Goal: Book appointment/travel/reservation: Book appointment/travel/reservation

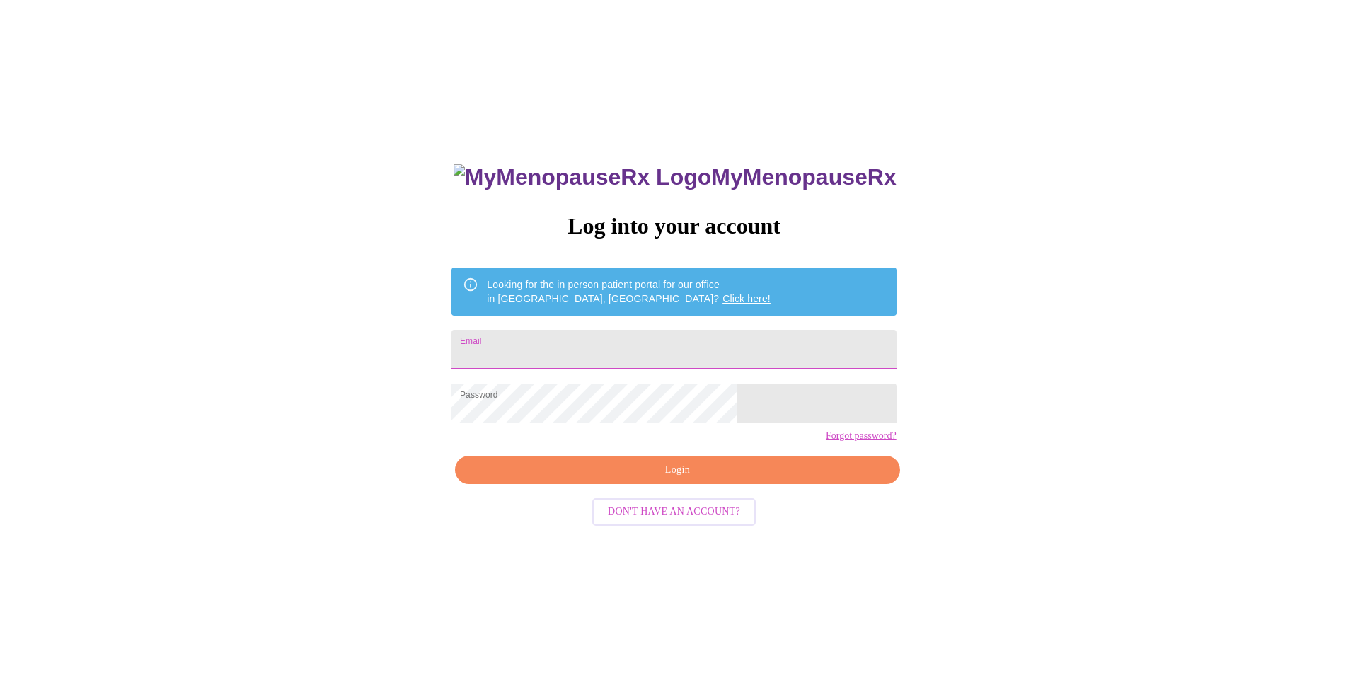
click at [596, 345] on input "Email" at bounding box center [673, 350] width 444 height 40
type input "kimdpro@gmail.com"
click at [664, 479] on span "Login" at bounding box center [677, 470] width 412 height 18
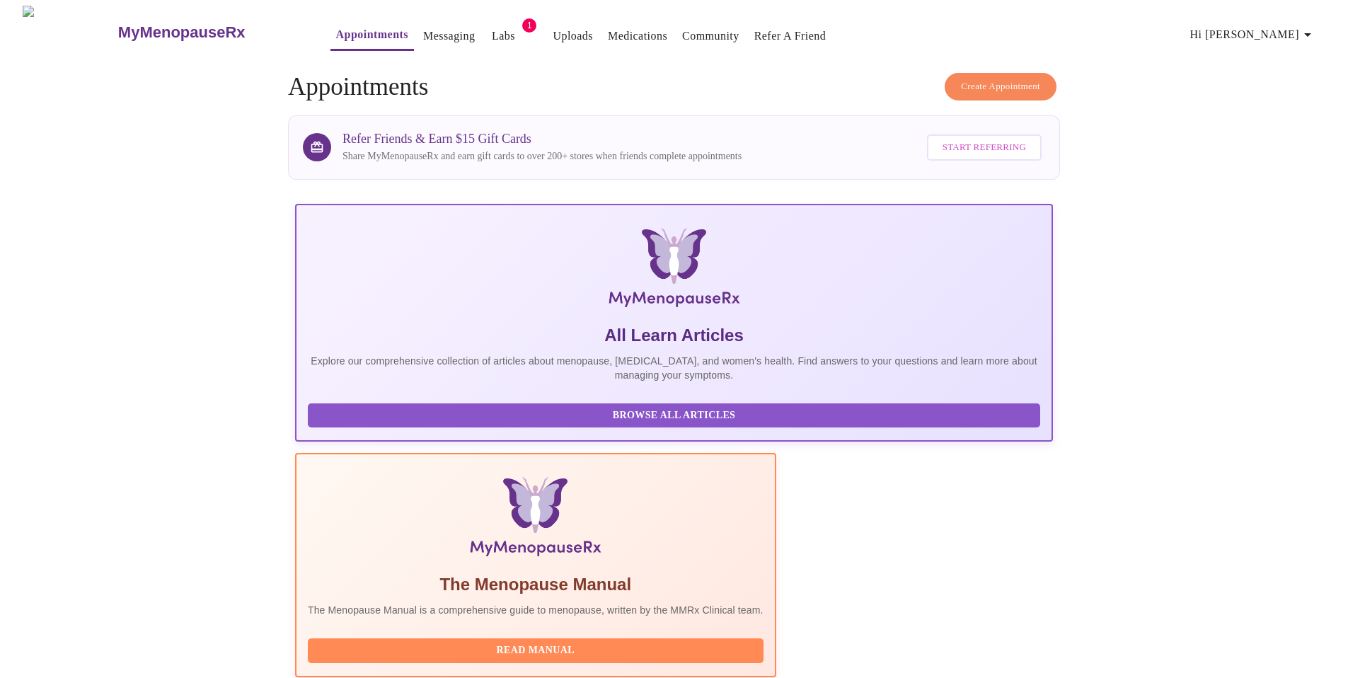
click at [336, 33] on link "Appointments" at bounding box center [372, 35] width 72 height 20
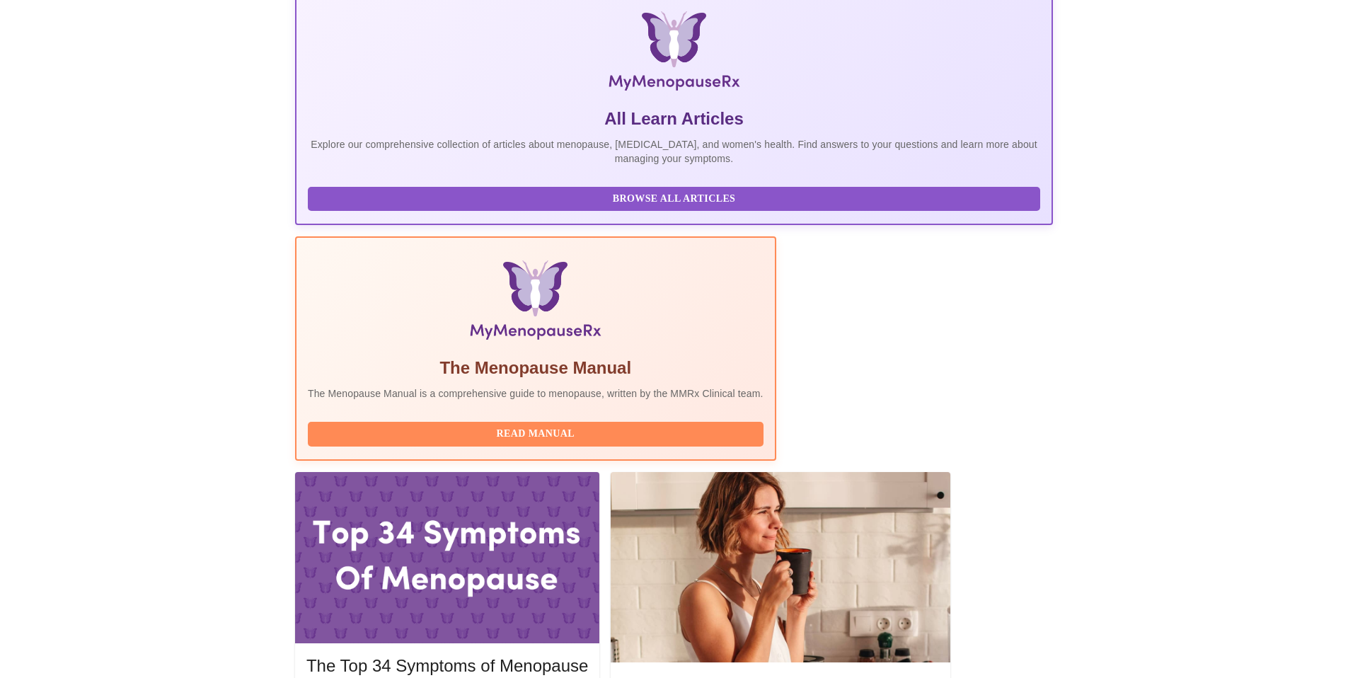
scroll to position [375, 0]
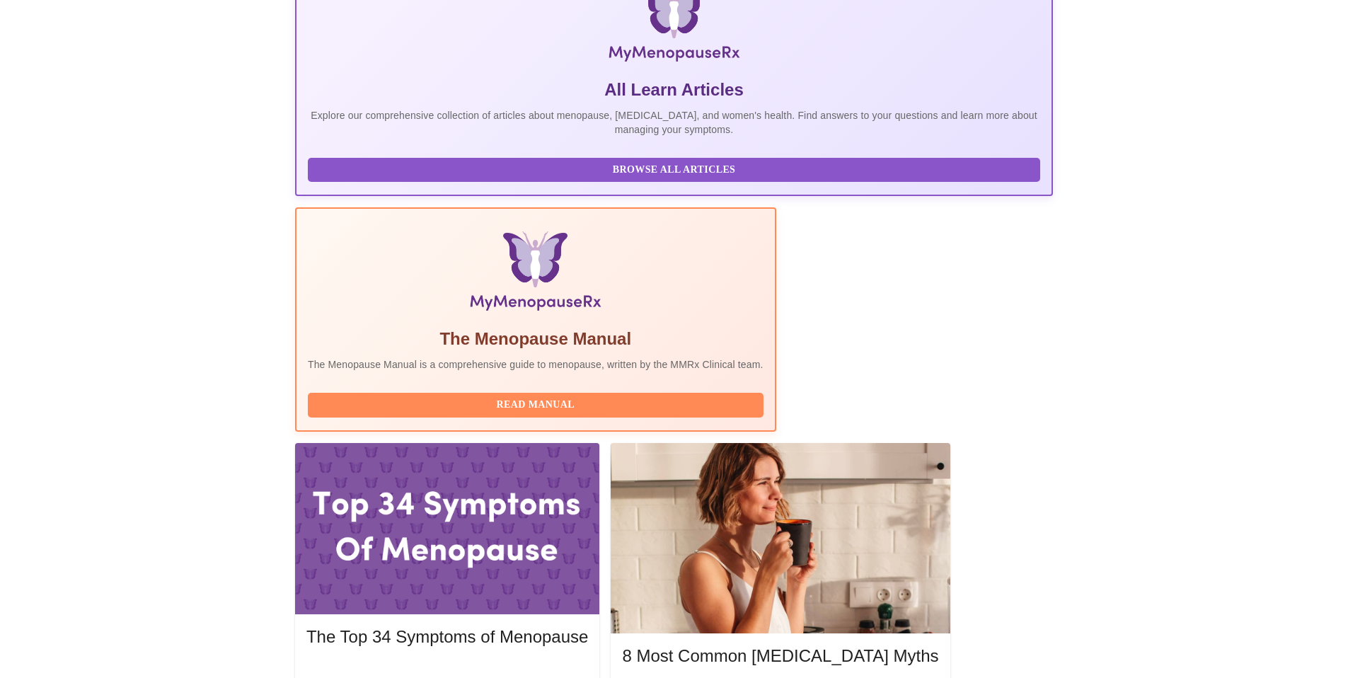
scroll to position [214, 0]
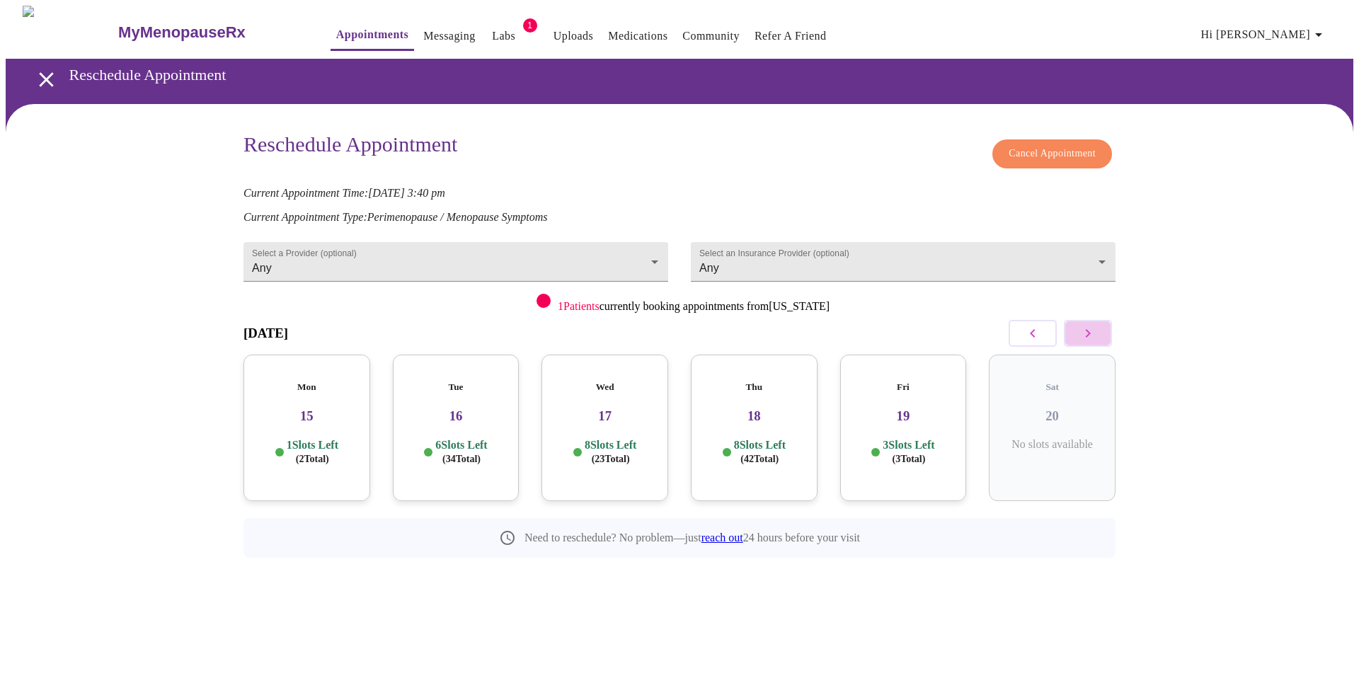
click at [1093, 328] on icon "button" at bounding box center [1087, 333] width 17 height 17
click at [326, 438] on p "5 Slots Left ( 19 Total)" at bounding box center [313, 452] width 52 height 28
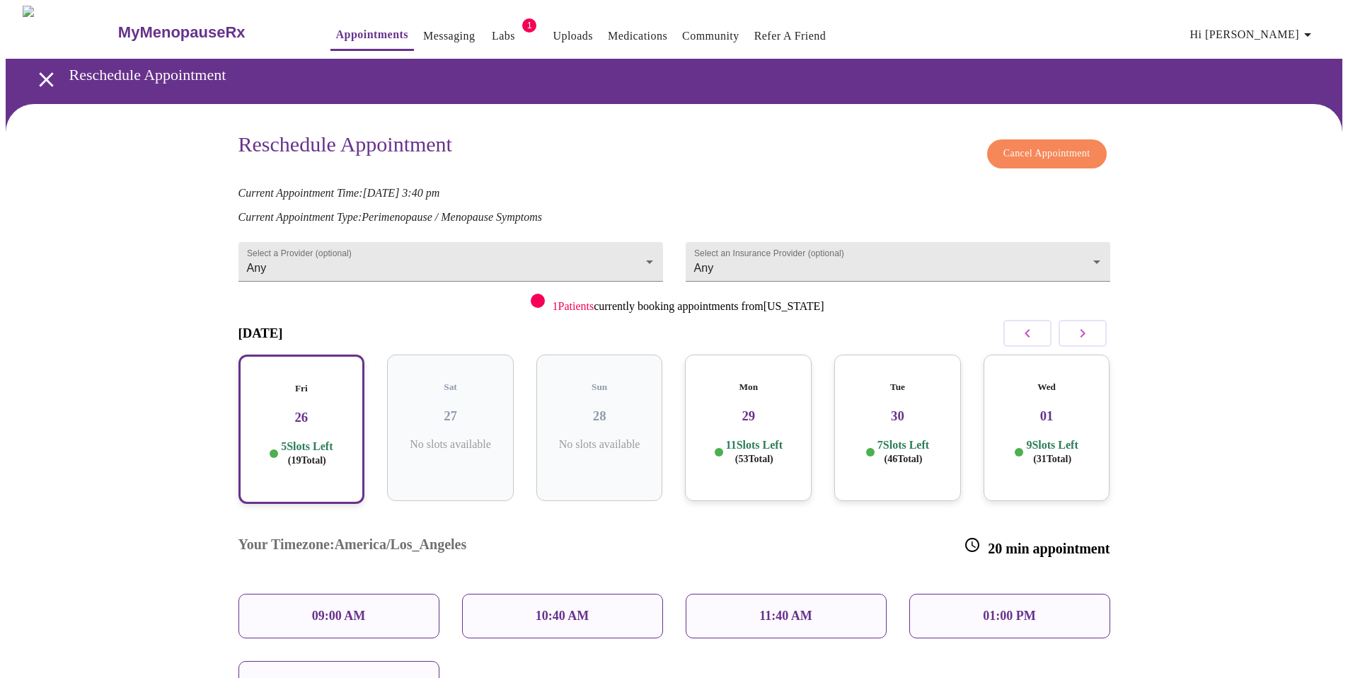
click at [347, 676] on p "02:20 PM" at bounding box center [338, 683] width 52 height 15
click at [341, 676] on p "02:20 PM" at bounding box center [338, 683] width 52 height 15
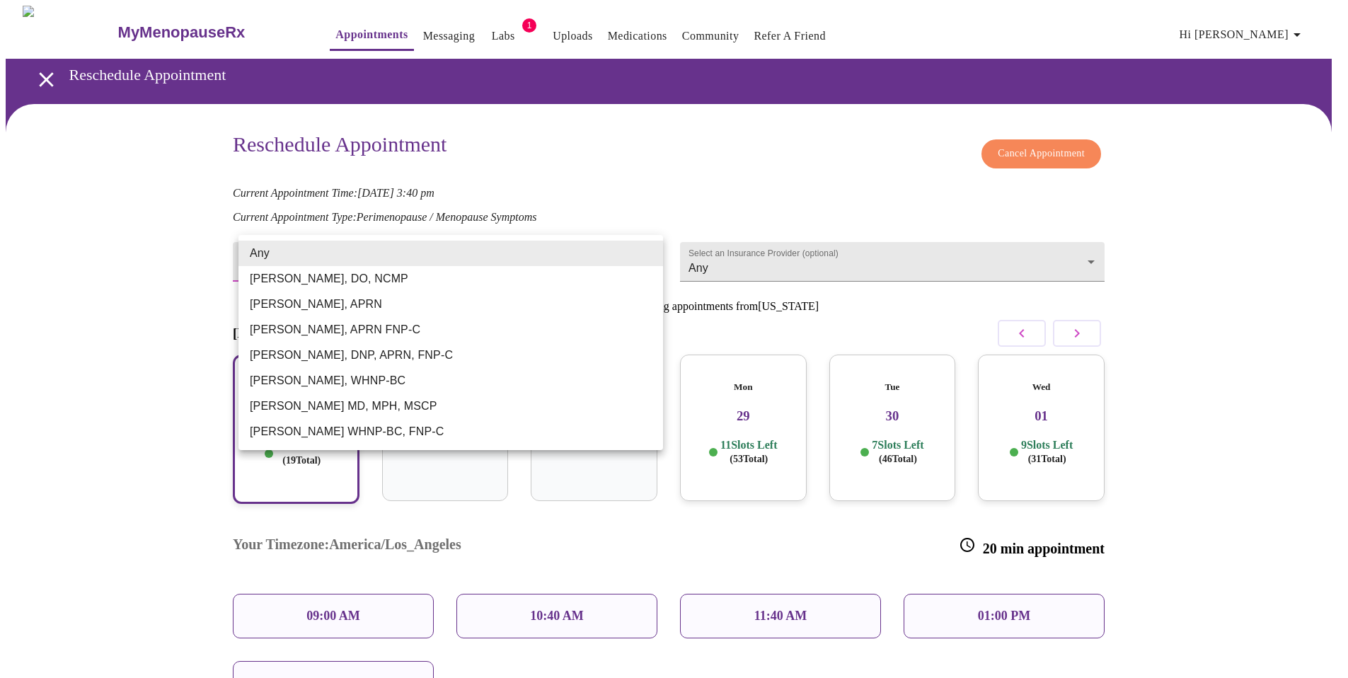
click at [650, 250] on body "MyMenopauseRx Appointments Messaging Labs 1 Uploads Medications Community Refer…" at bounding box center [674, 444] width 1337 height 877
click at [485, 434] on li "[PERSON_NAME] WHNP-BC, FNP-C" at bounding box center [450, 431] width 425 height 25
type input "[PERSON_NAME] WHNP-BC, FNP-C"
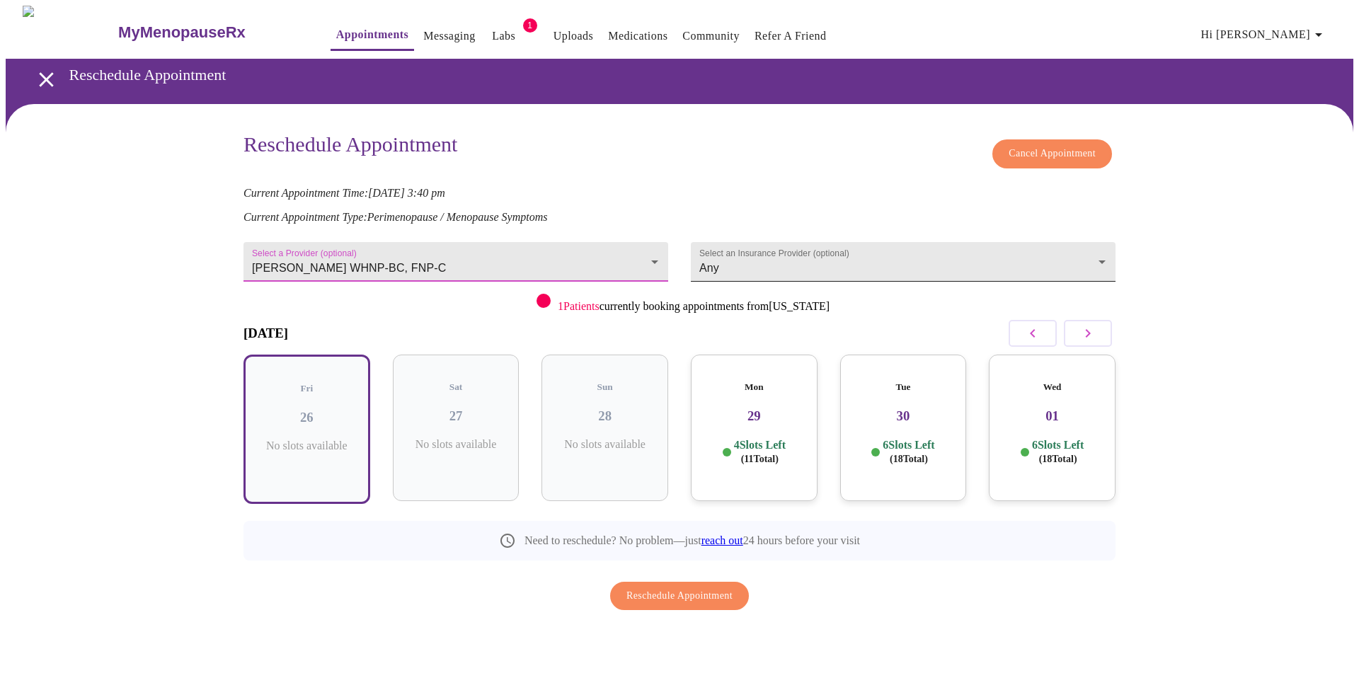
click at [1103, 251] on body "MyMenopauseRx Appointments Messaging Labs 1 Uploads Medications Community Refer…" at bounding box center [679, 343] width 1347 height 675
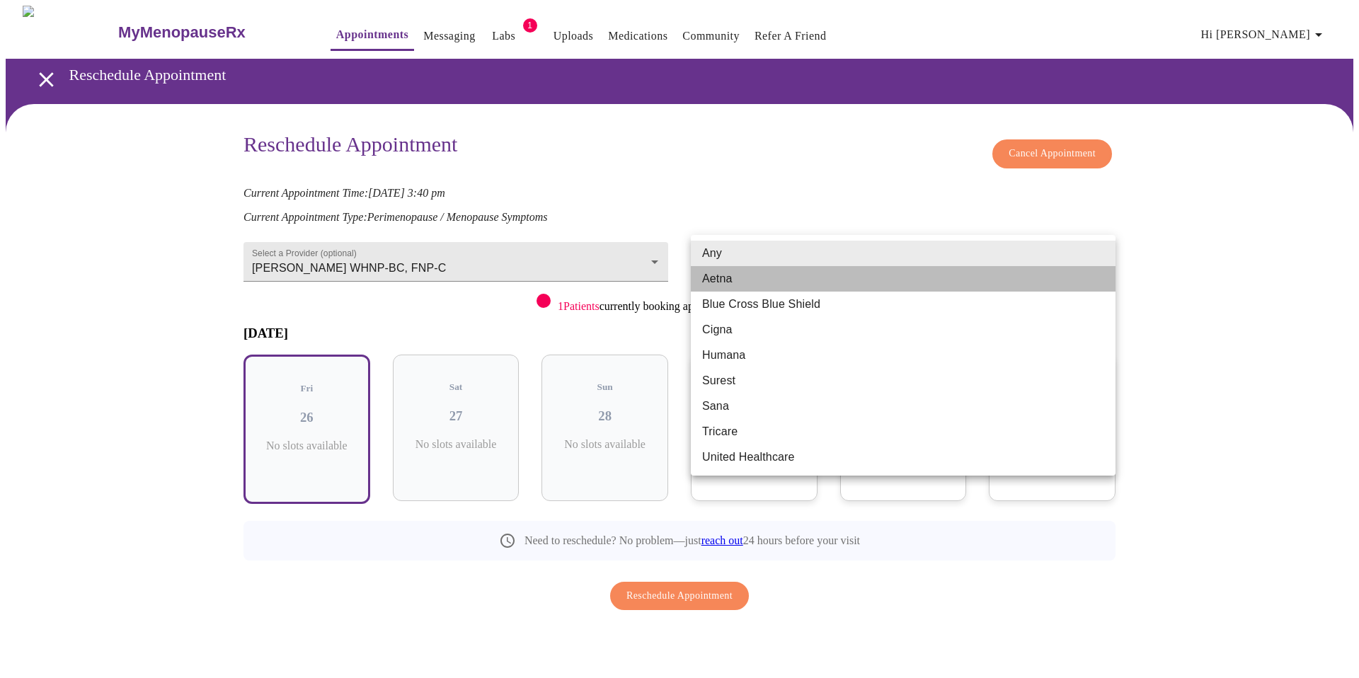
click at [1024, 272] on li "Aetna" at bounding box center [903, 278] width 425 height 25
type input "Aetna"
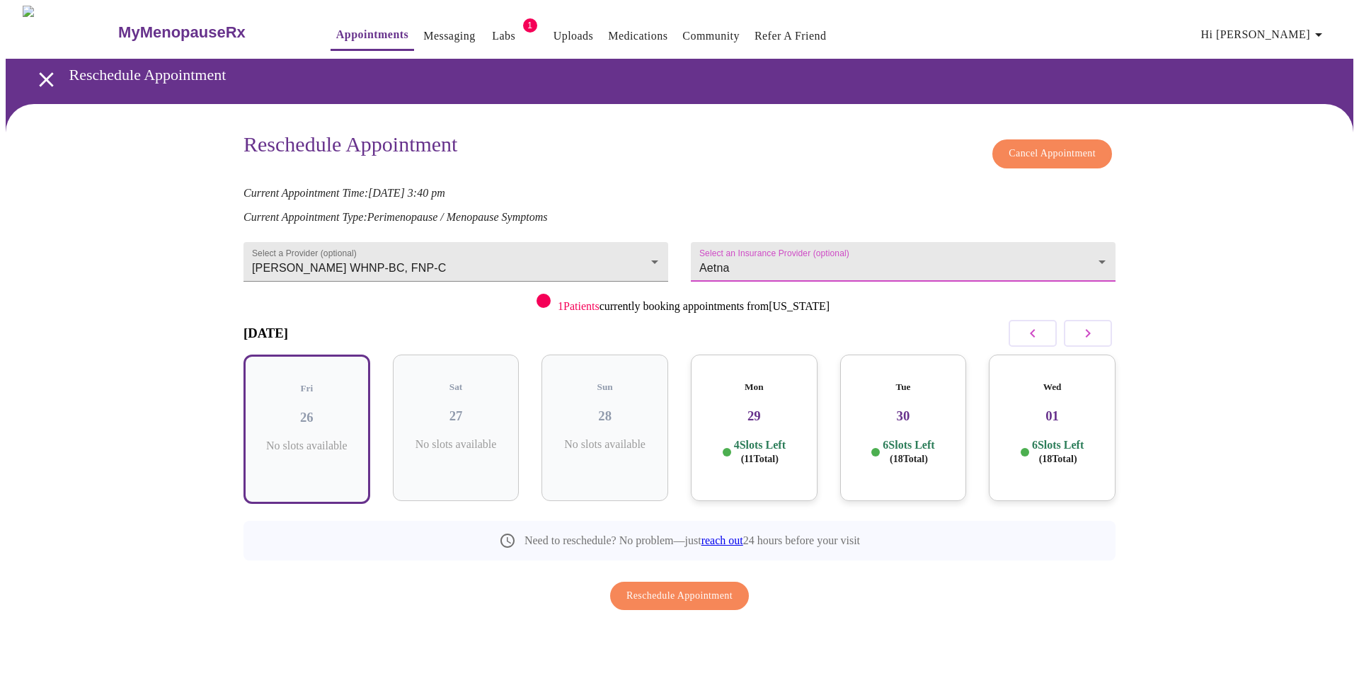
click at [764, 438] on p "4 Slots Left ( 11 Total)" at bounding box center [760, 452] width 52 height 28
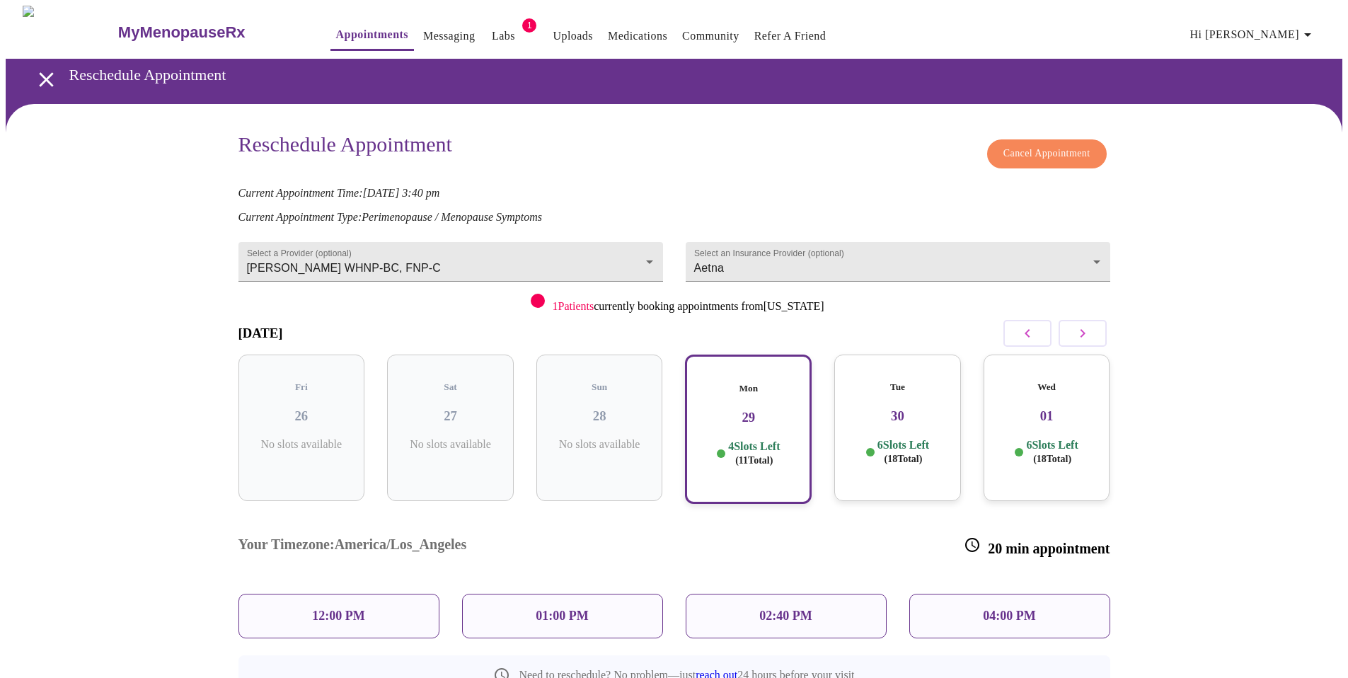
click at [800, 609] on p "02:40 PM" at bounding box center [785, 616] width 52 height 15
click at [778, 609] on p "02:40 PM" at bounding box center [785, 616] width 52 height 15
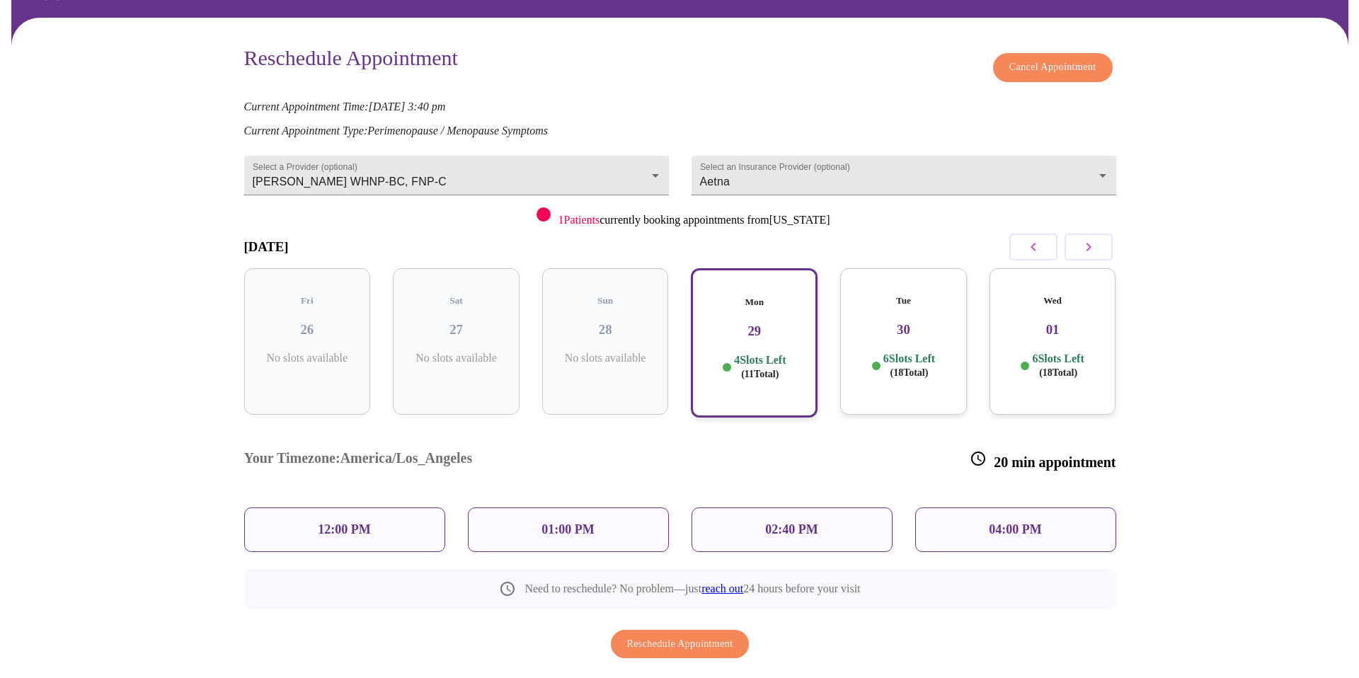
scroll to position [89, 0]
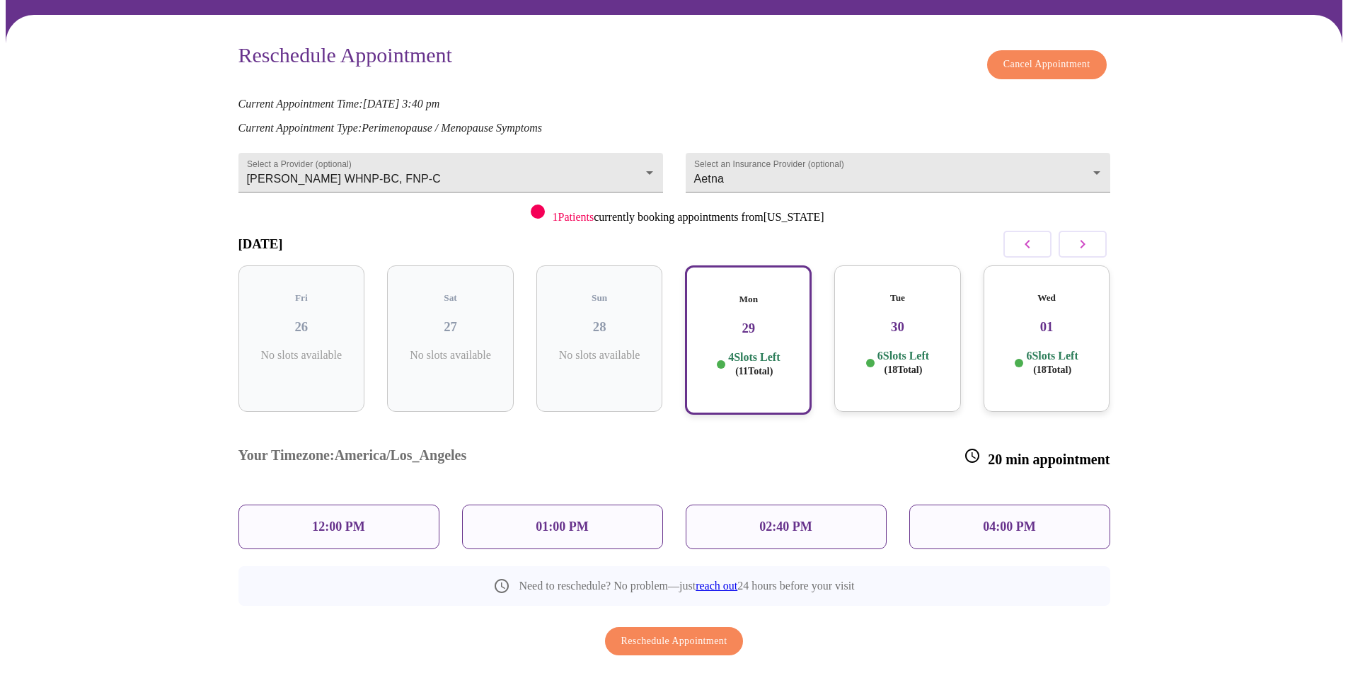
click at [725, 334] on div "Mon 29 4 Slots Left ( 11 Total)" at bounding box center [748, 339] width 127 height 149
click at [746, 505] on div "02:40 PM" at bounding box center [786, 527] width 201 height 45
click at [970, 632] on div "Reschedule Appointment Cancel Appointment Current Appointment Time: Sep 24, 202…" at bounding box center [674, 370] width 906 height 655
click at [672, 633] on span "Reschedule Appointment" at bounding box center [674, 642] width 106 height 18
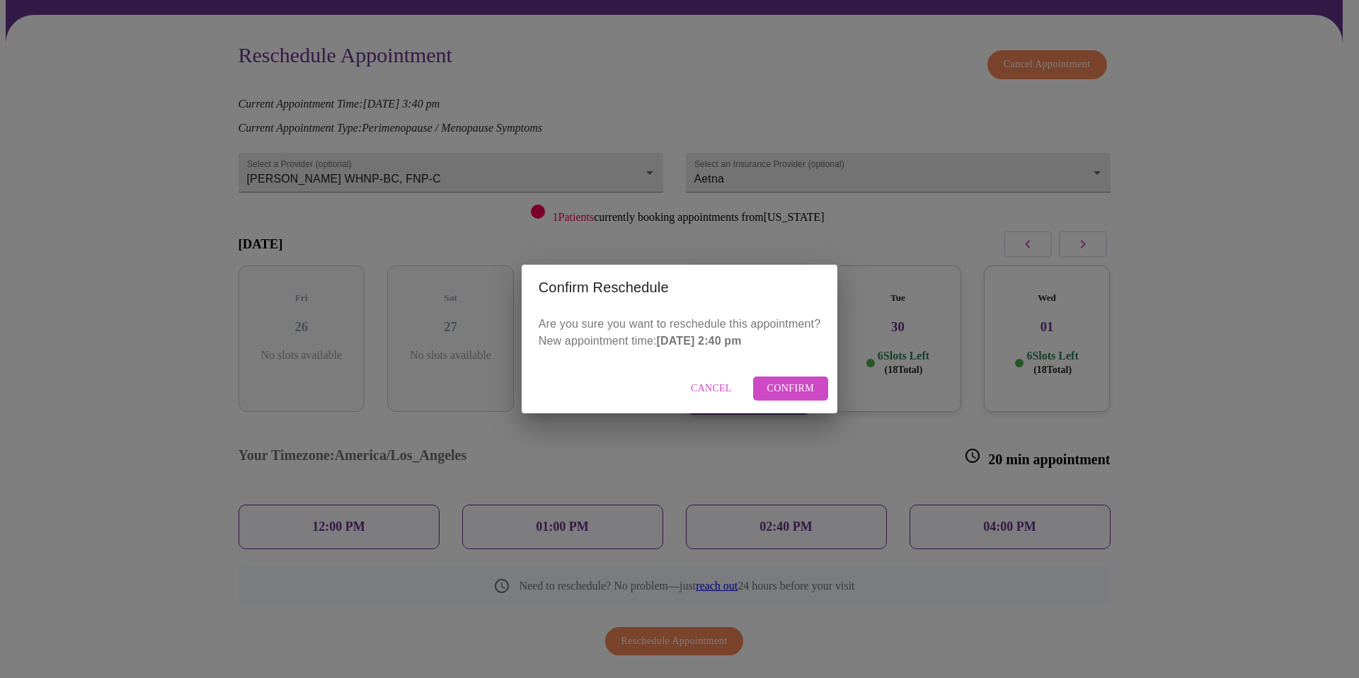
click at [807, 390] on span "Confirm" at bounding box center [790, 389] width 47 height 18
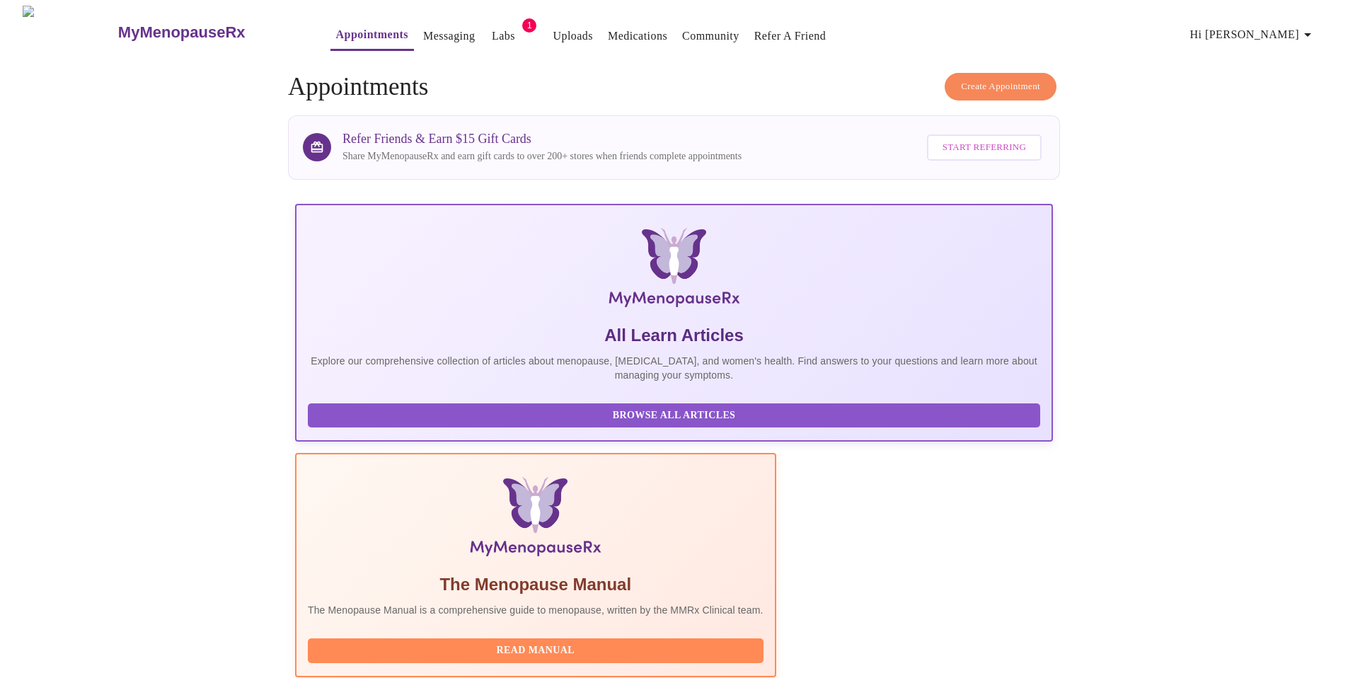
scroll to position [277, 0]
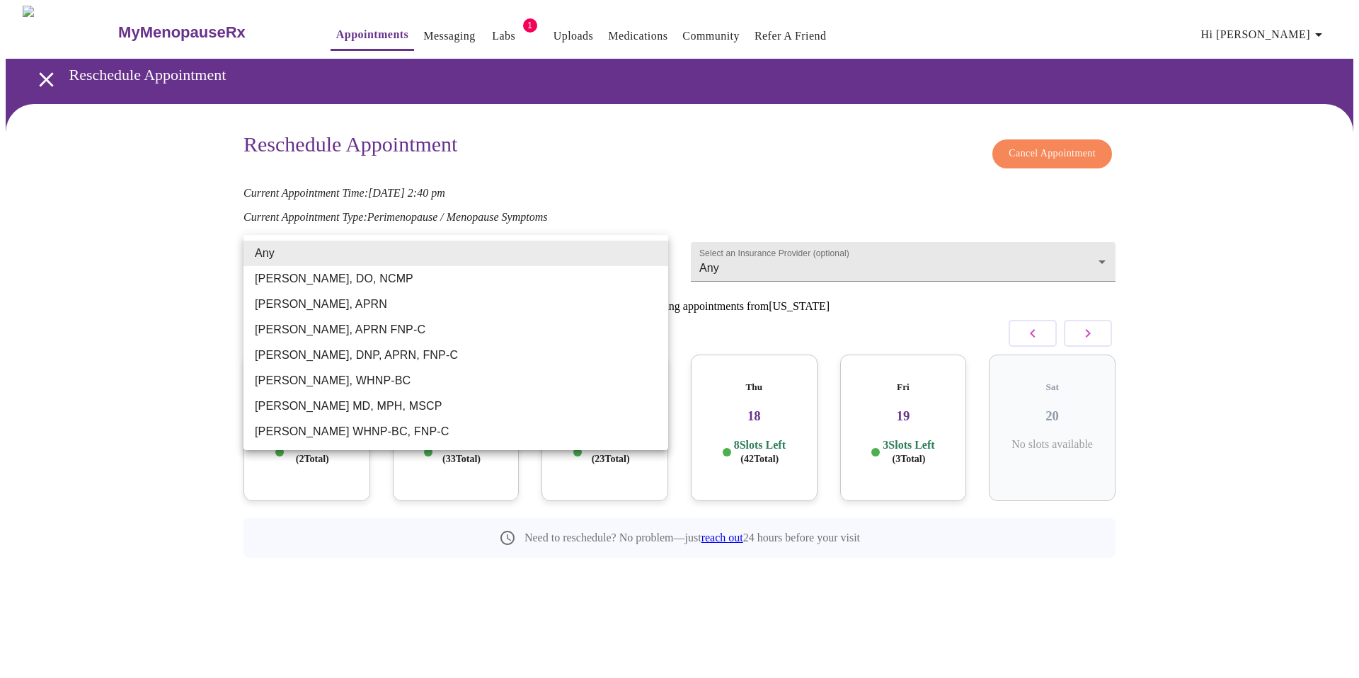
click at [652, 253] on body "MyMenopauseRx Appointments Messaging Labs 1 Uploads Medications Community Refer…" at bounding box center [679, 314] width 1347 height 616
click at [411, 434] on li "[PERSON_NAME] WHNP-BC, FNP-C" at bounding box center [455, 431] width 425 height 25
type input "[PERSON_NAME] WHNP-BC, FNP-C"
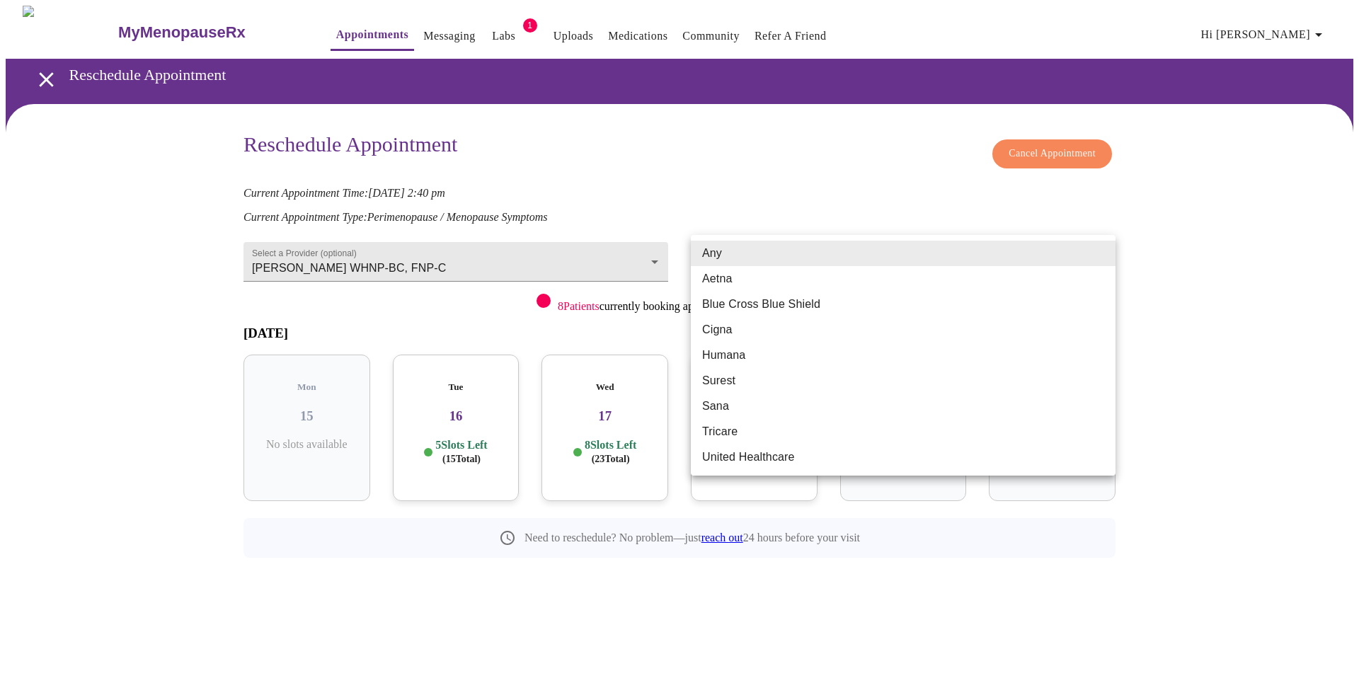
click at [1100, 247] on body "MyMenopauseRx Appointments Messaging Labs 1 Uploads Medications Community Refer…" at bounding box center [679, 314] width 1347 height 616
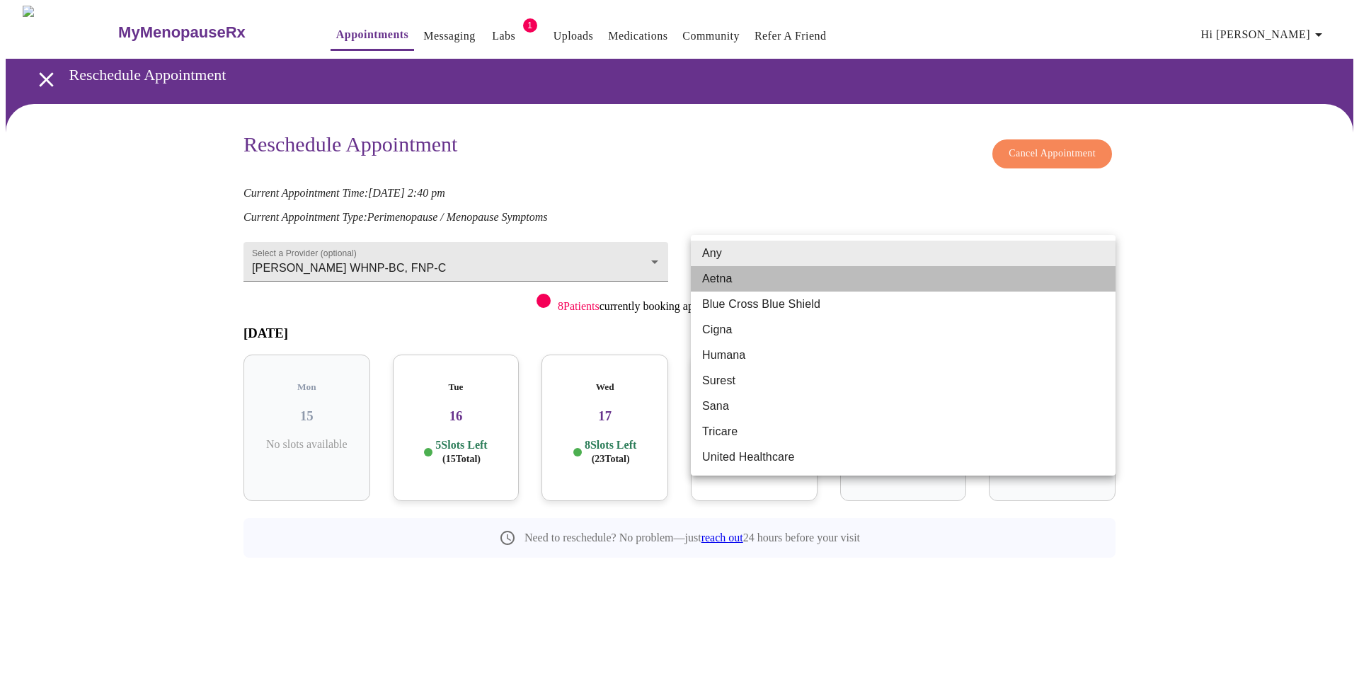
click at [736, 279] on li "Aetna" at bounding box center [903, 278] width 425 height 25
type input "Aetna"
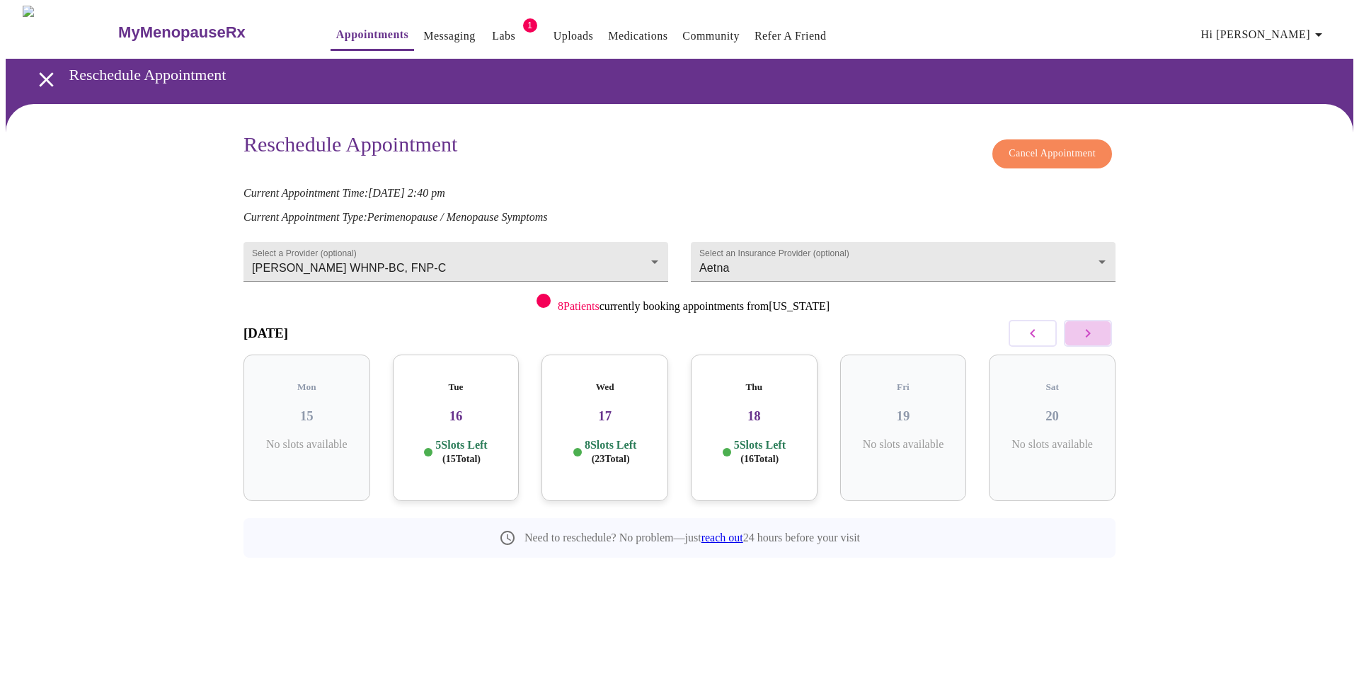
click at [1094, 327] on icon "button" at bounding box center [1087, 333] width 17 height 17
click at [902, 454] on span "( 18 Total)" at bounding box center [909, 459] width 38 height 11
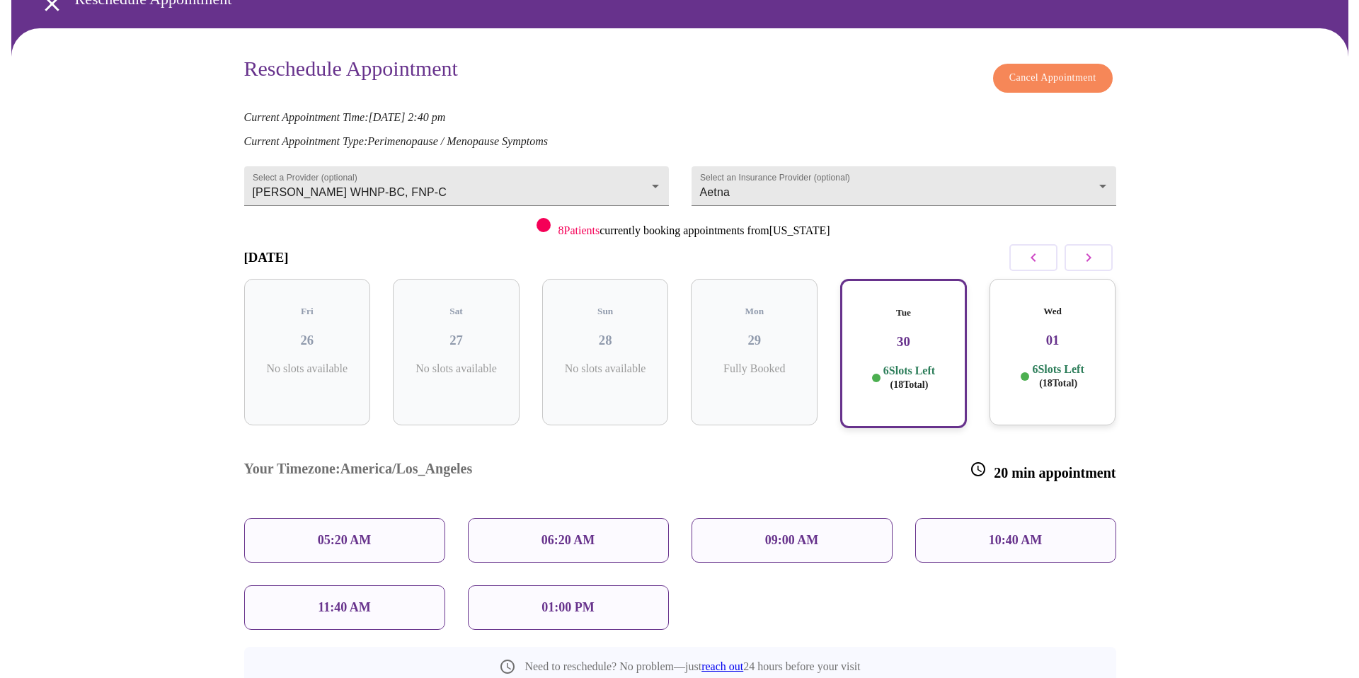
scroll to position [103, 0]
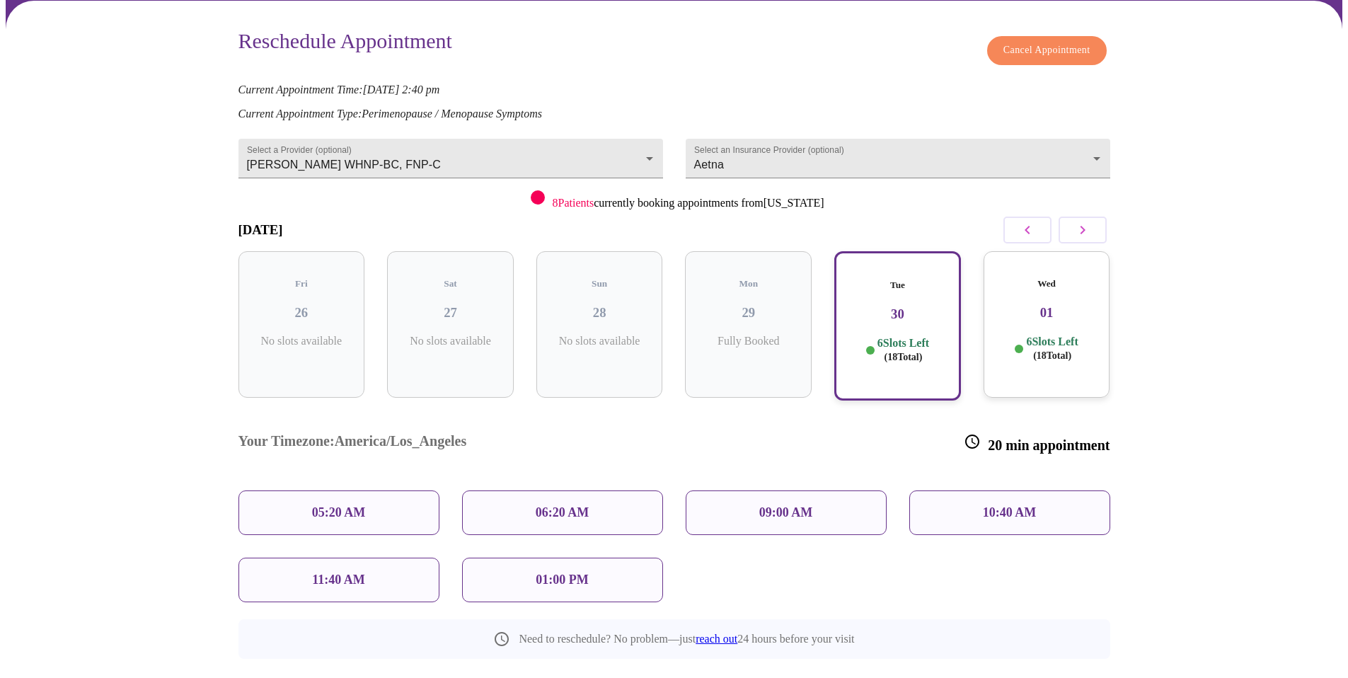
click at [567, 572] on p "01:00 PM" at bounding box center [562, 579] width 52 height 15
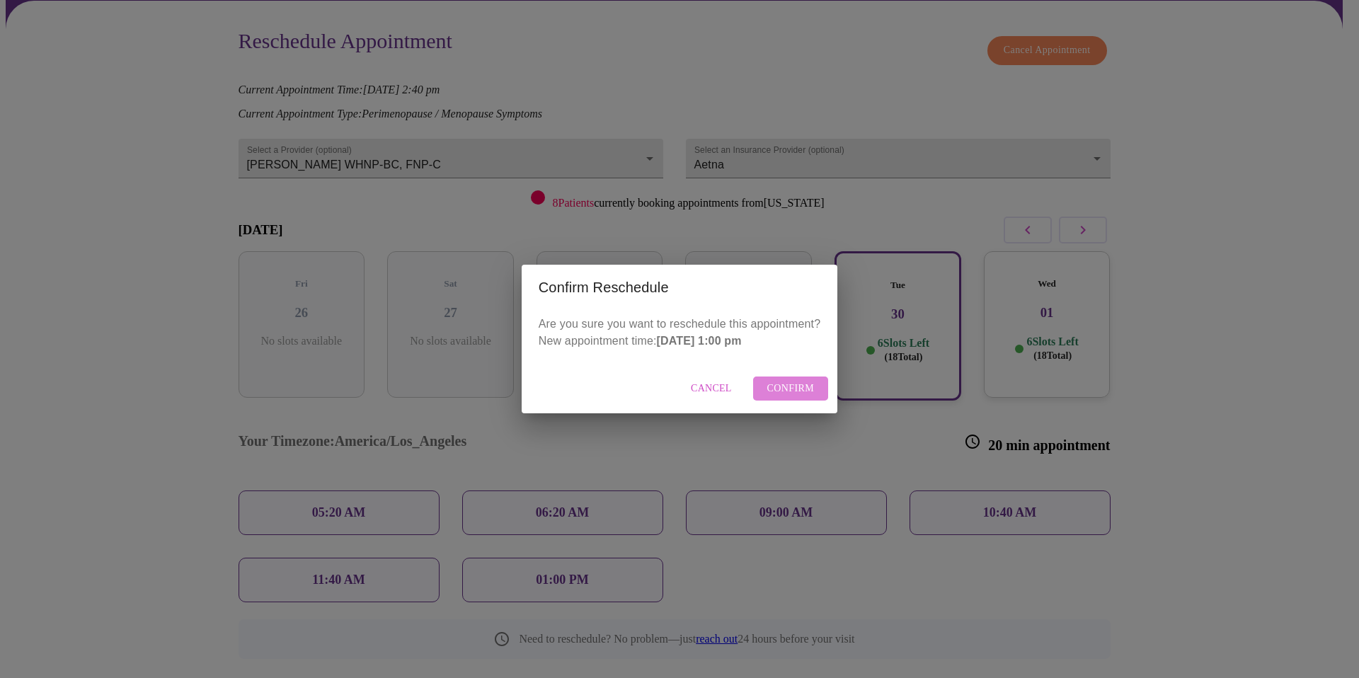
click at [792, 389] on span "Confirm" at bounding box center [790, 389] width 47 height 18
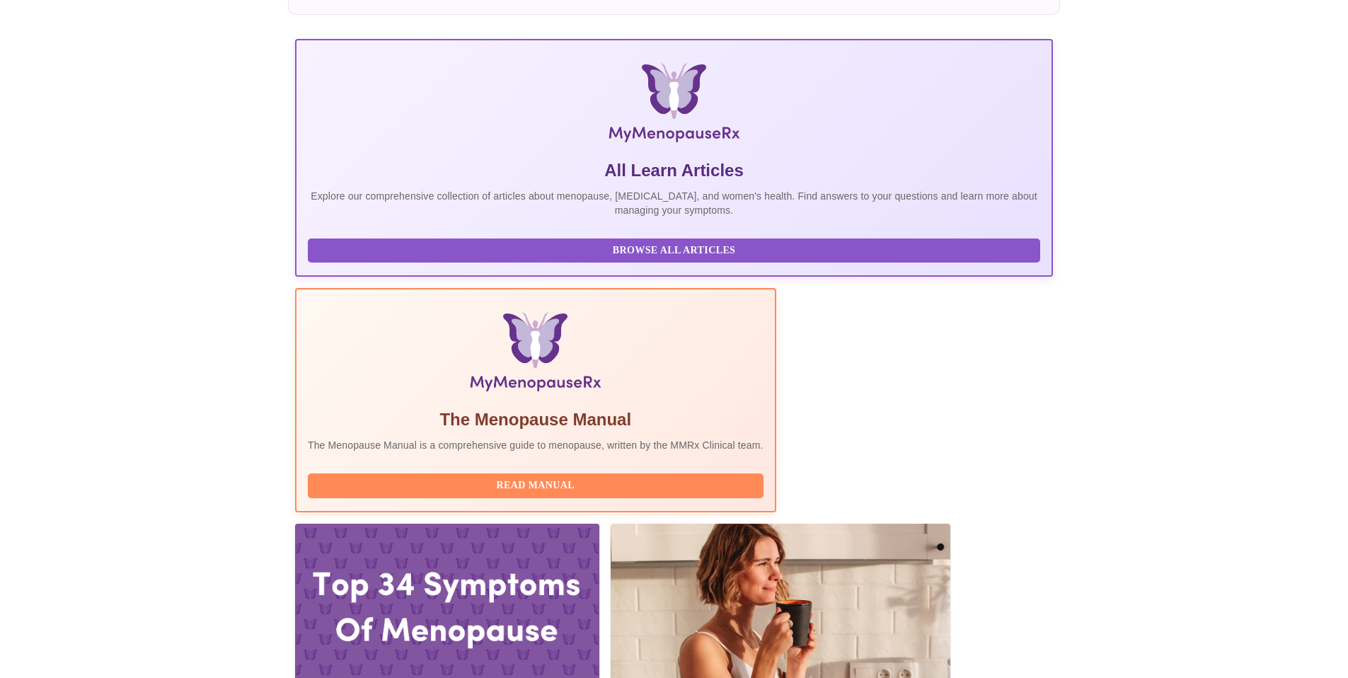
scroll to position [137, 0]
